Goal: Navigation & Orientation: Find specific page/section

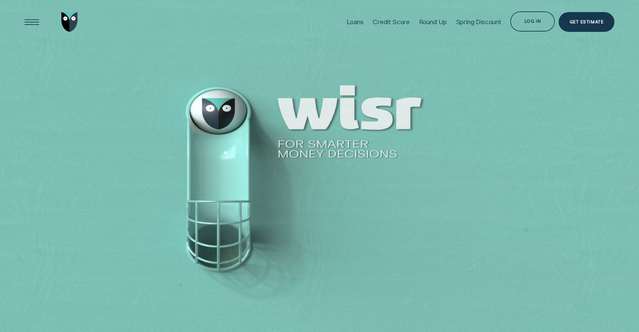
click at [356, 24] on div "Loans" at bounding box center [355, 22] width 17 height 8
